Goal: Information Seeking & Learning: Learn about a topic

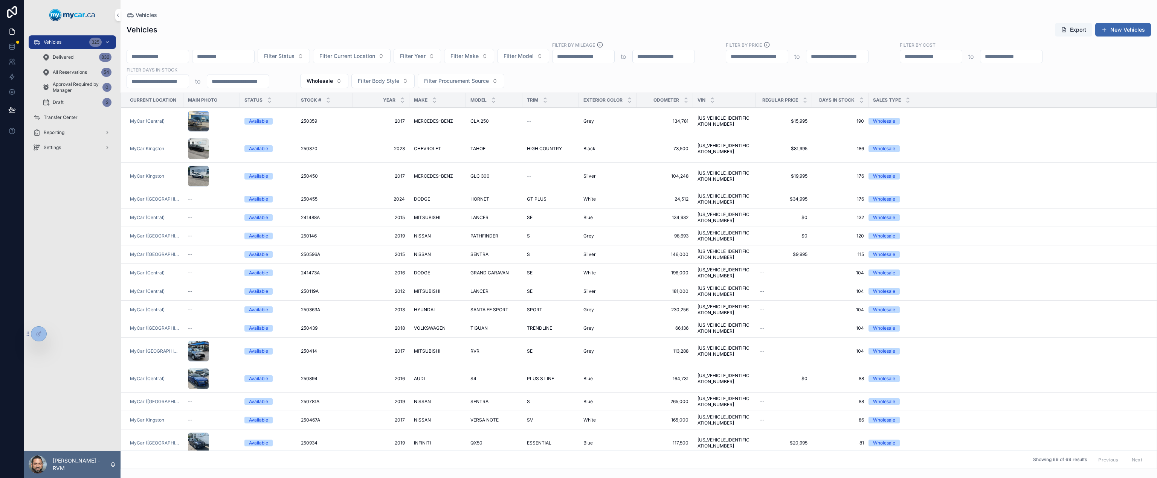
click at [425, 52] on span "Filter Year" at bounding box center [413, 56] width 26 height 8
click at [451, 119] on div "2015" at bounding box center [471, 123] width 105 height 12
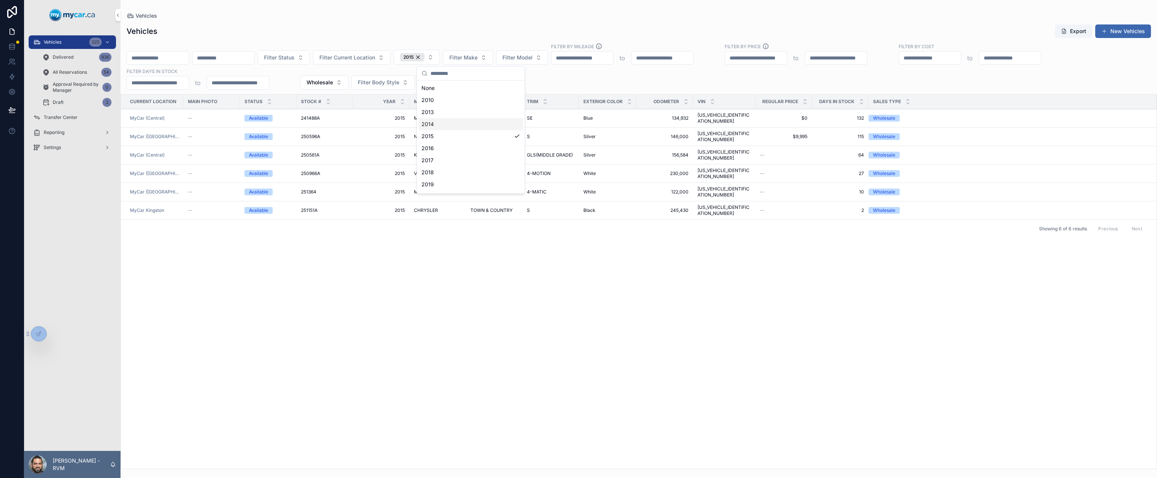
click at [398, 227] on div "Current Location Main Photo Status Stock # Year Make Model Trim Exterior Color …" at bounding box center [638, 281] width 1035 height 374
click at [477, 58] on span "Filter Make" at bounding box center [463, 58] width 28 height 8
click at [337, 81] on button "Wholesale" at bounding box center [324, 82] width 48 height 14
click at [299, 137] on div "Retail" at bounding box center [324, 137] width 105 height 12
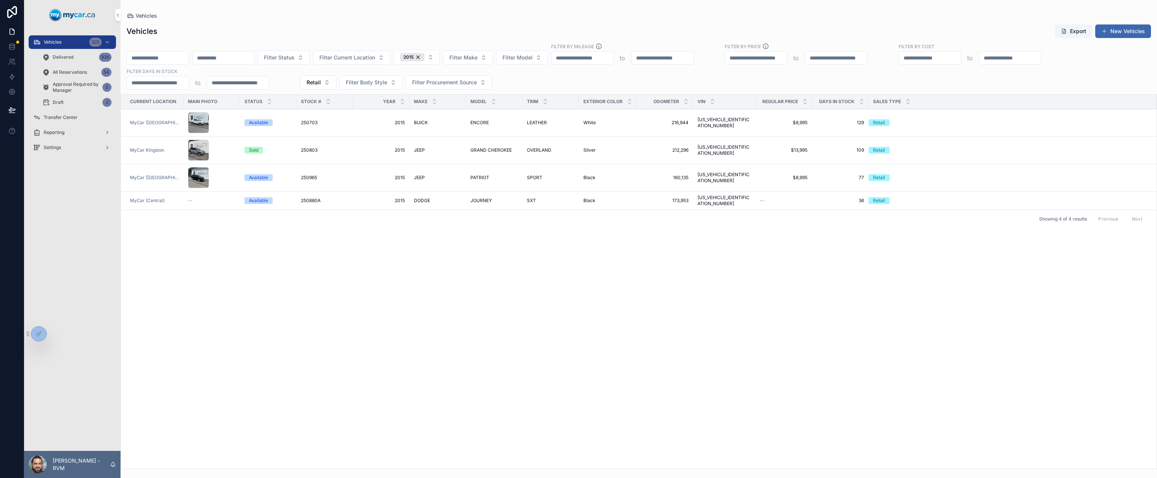
click at [674, 123] on span "216,944" at bounding box center [664, 123] width 47 height 6
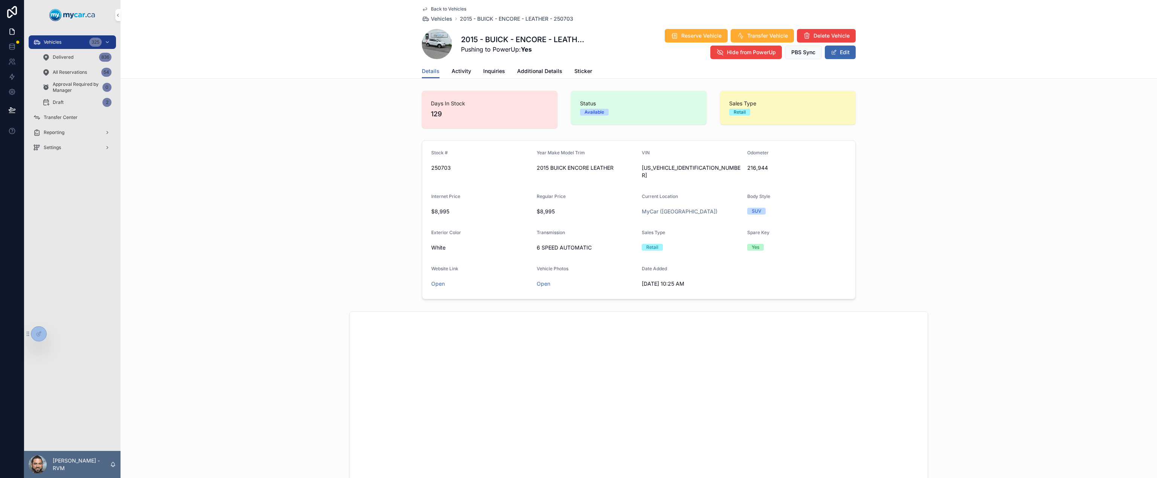
scroll to position [1, 0]
click at [675, 170] on span "[US_VEHICLE_IDENTIFICATION_NUMBER]" at bounding box center [691, 170] width 99 height 15
copy span "[US_VEHICLE_IDENTIFICATION_NUMBER]"
click at [437, 280] on link "Open" at bounding box center [438, 283] width 14 height 6
